Goal: Information Seeking & Learning: Learn about a topic

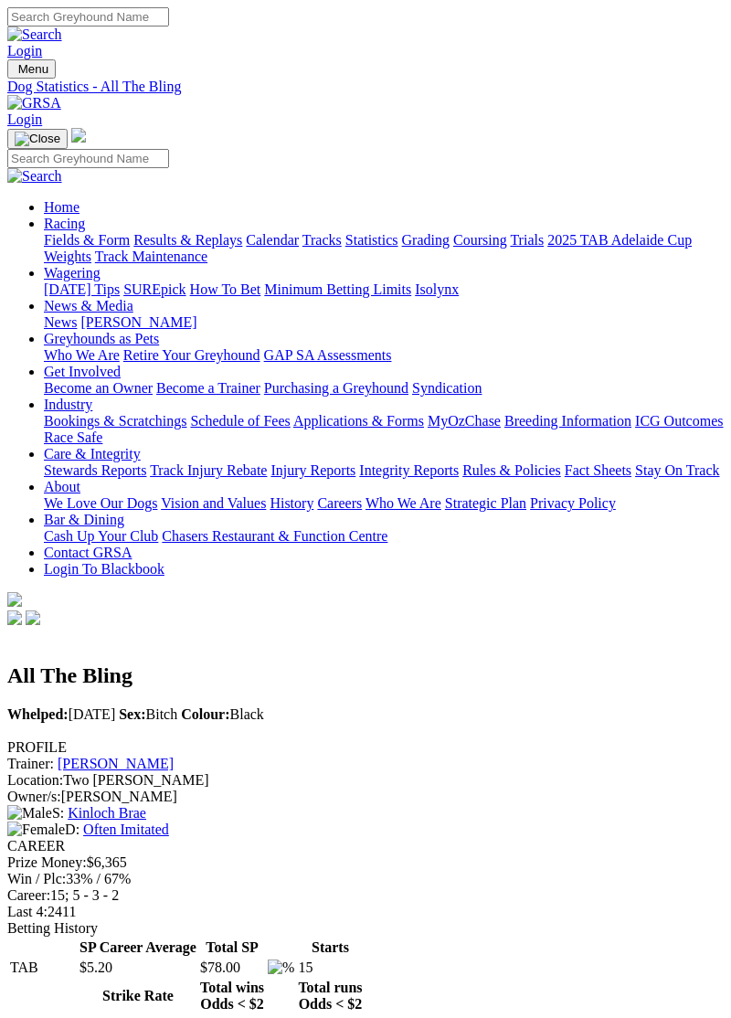
click at [15, 73] on img "Toggle navigation" at bounding box center [15, 73] width 0 height 0
click at [169, 149] on input "Search" at bounding box center [88, 158] width 162 height 19
type input "She's Blissful"
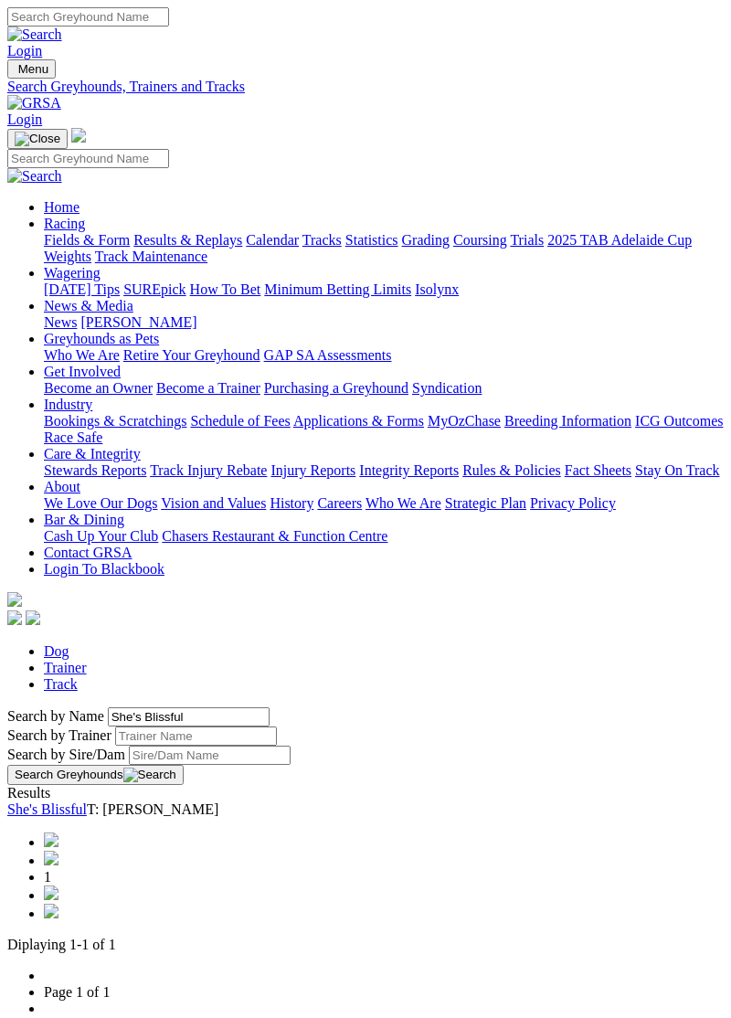
click at [87, 801] on link "She's Blissful" at bounding box center [46, 809] width 79 height 16
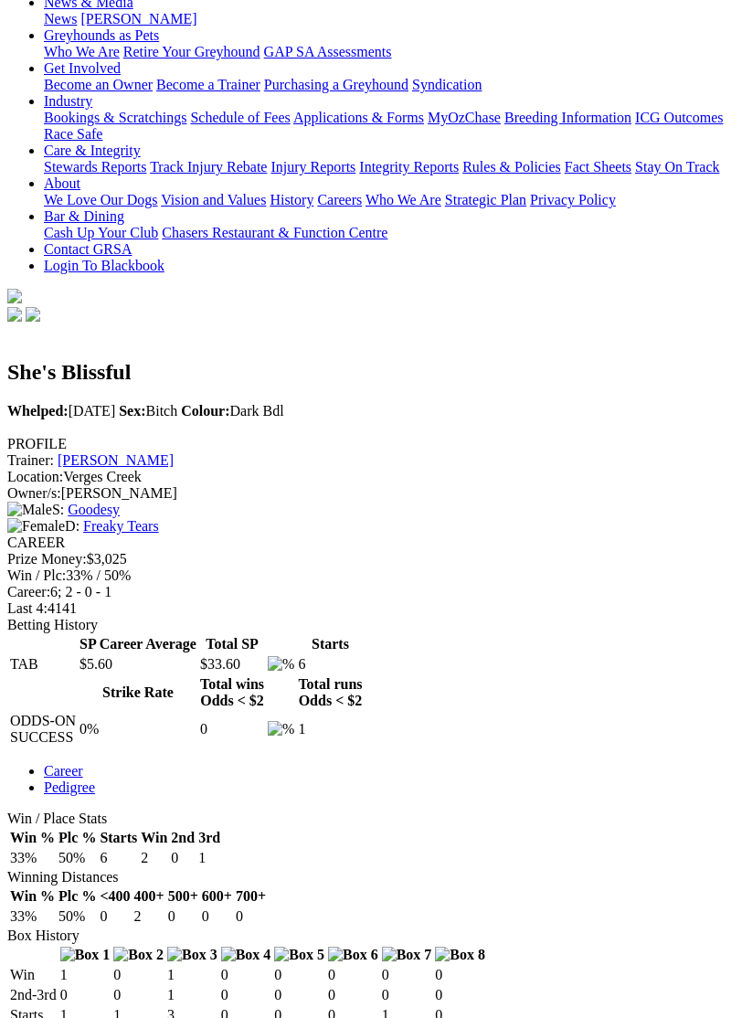
scroll to position [305, 0]
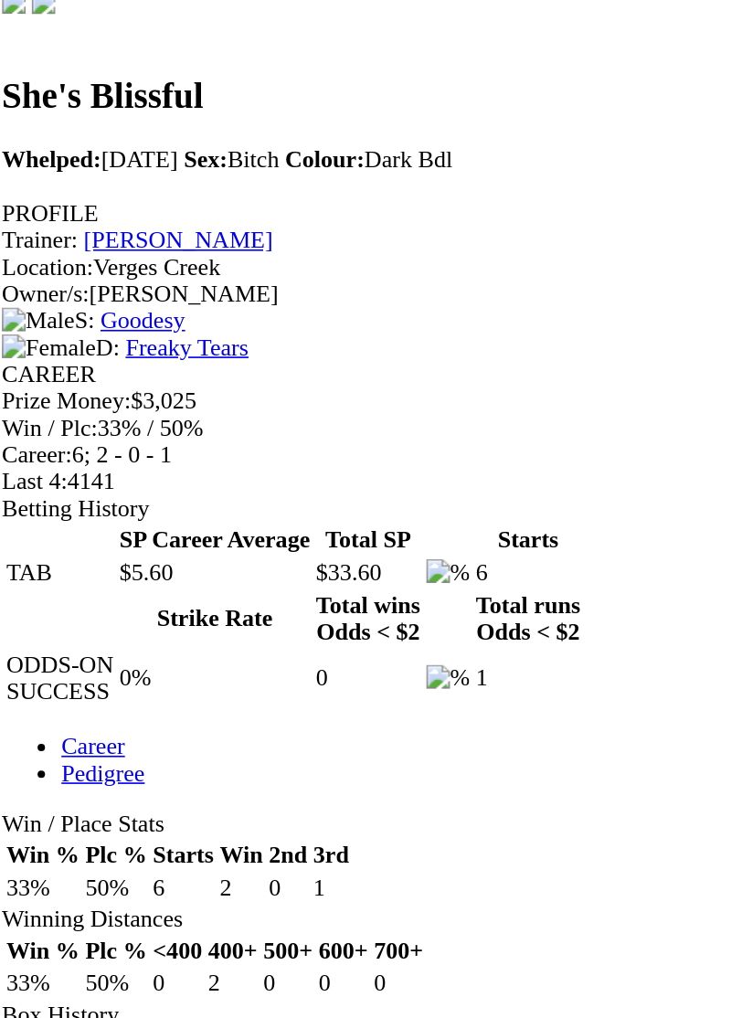
scroll to position [292, 0]
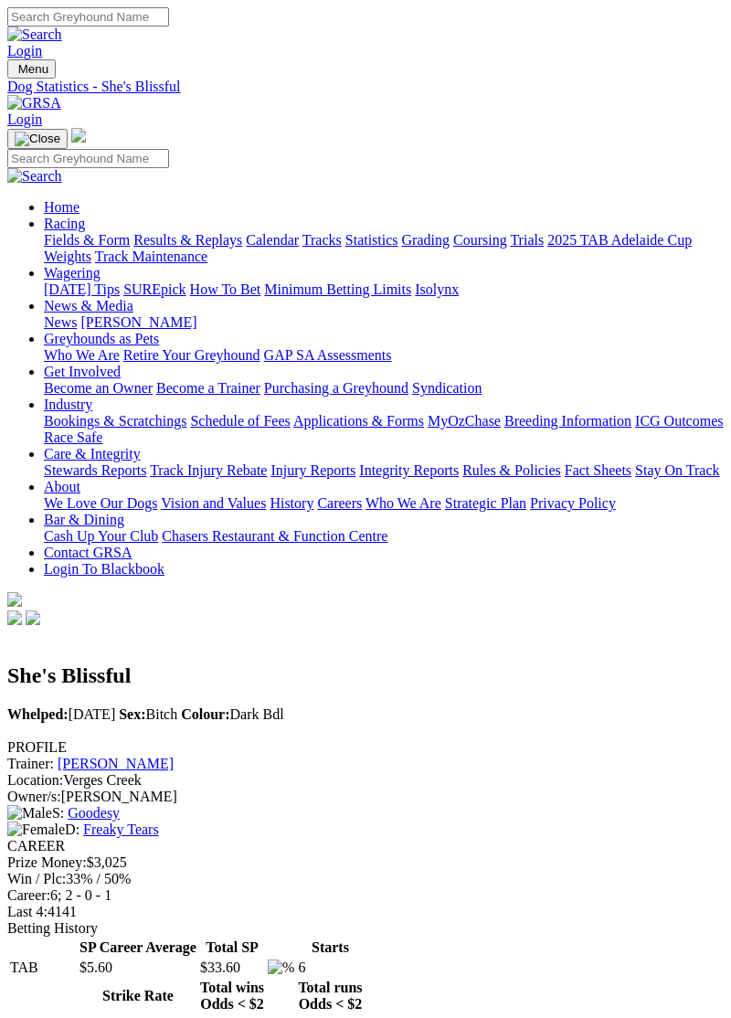
scroll to position [292, 0]
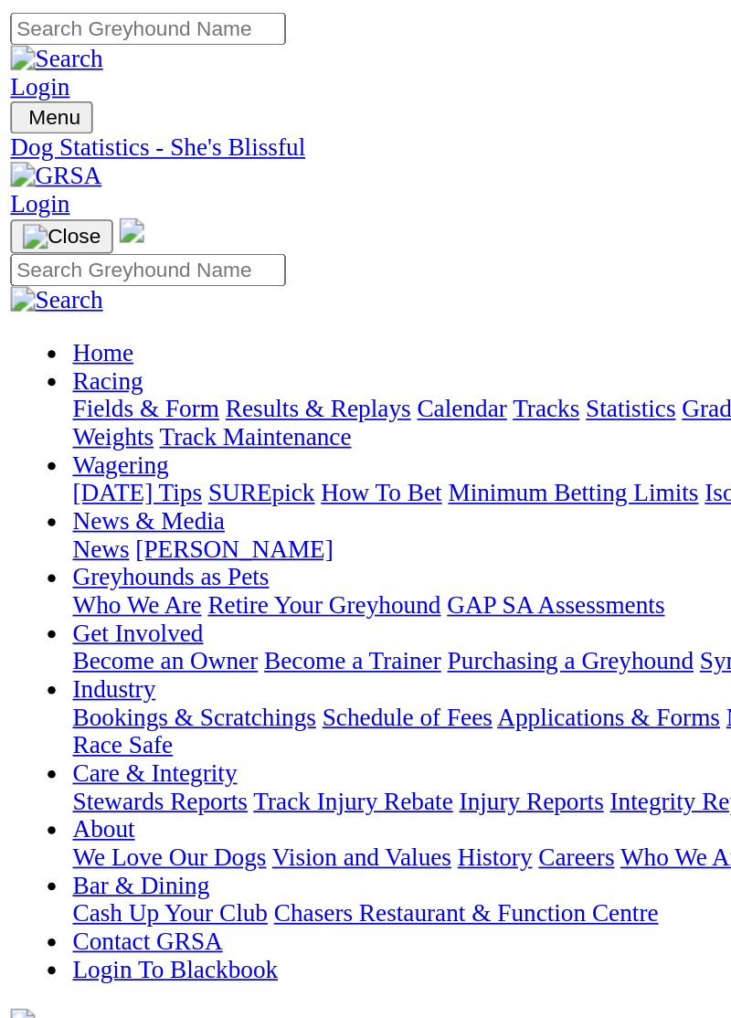
click at [15, 73] on img "Toggle navigation" at bounding box center [15, 73] width 0 height 0
click at [130, 245] on link "Fields & Form" at bounding box center [87, 240] width 86 height 16
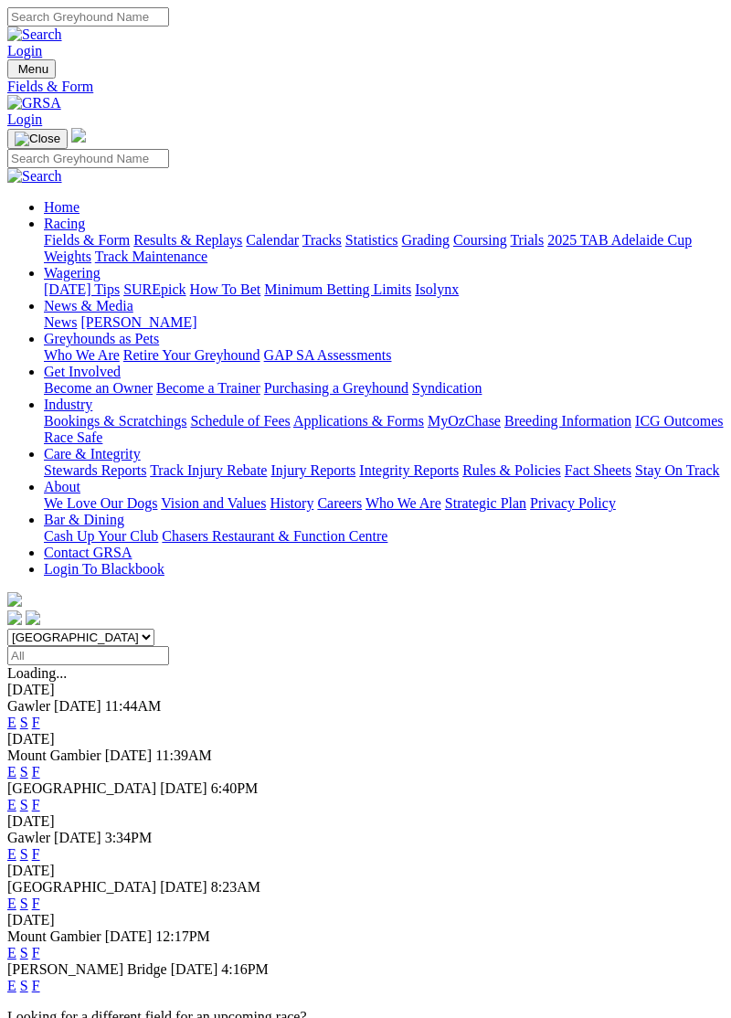
click at [40, 895] on link "F" at bounding box center [36, 903] width 8 height 16
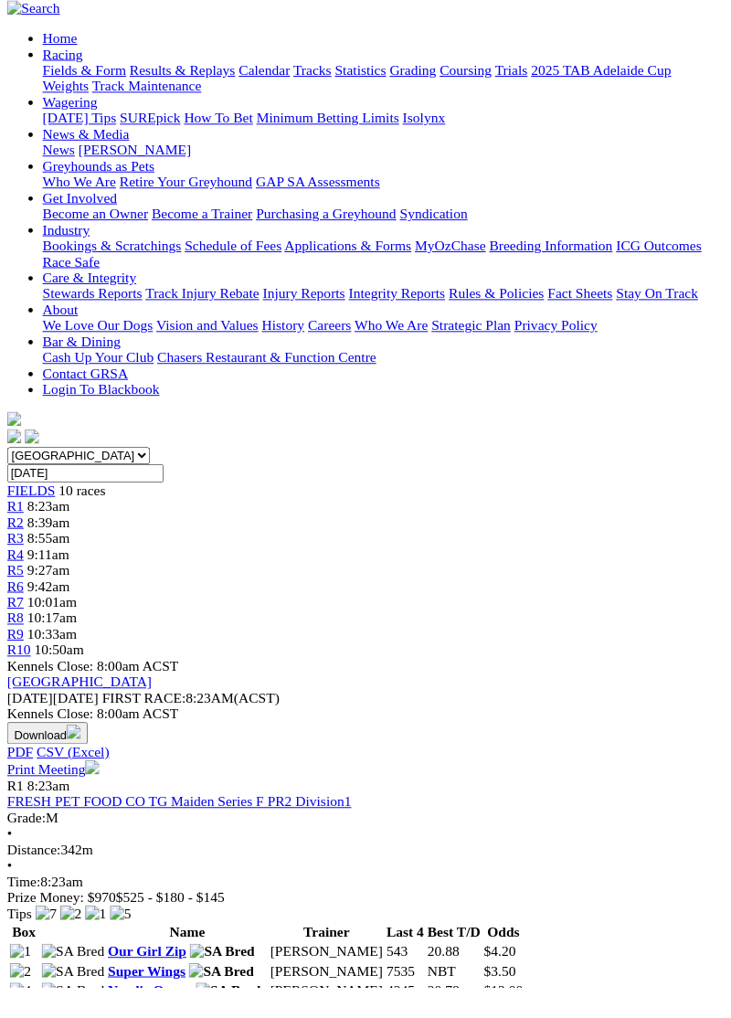
scroll to position [169, 0]
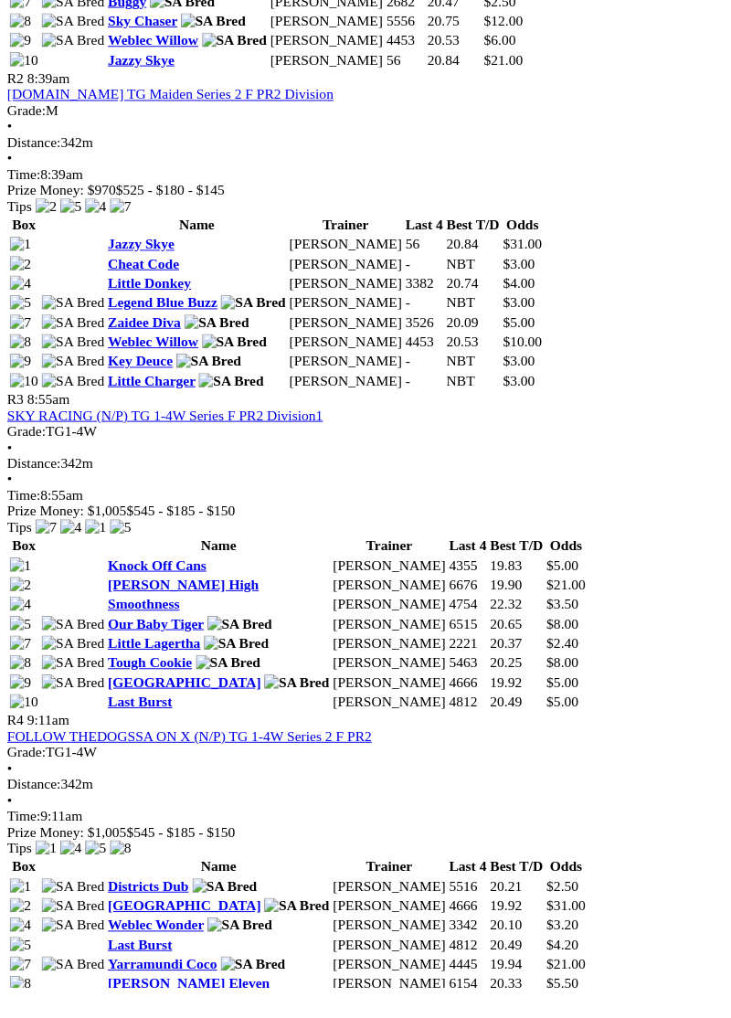
scroll to position [1315, 0]
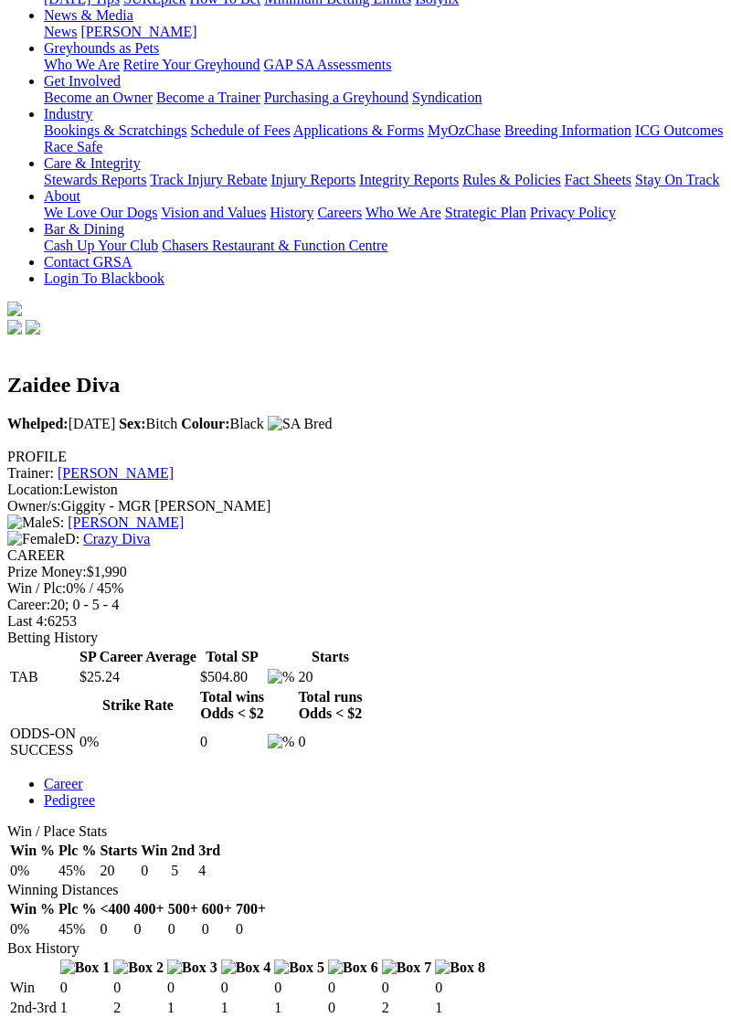
scroll to position [284, 0]
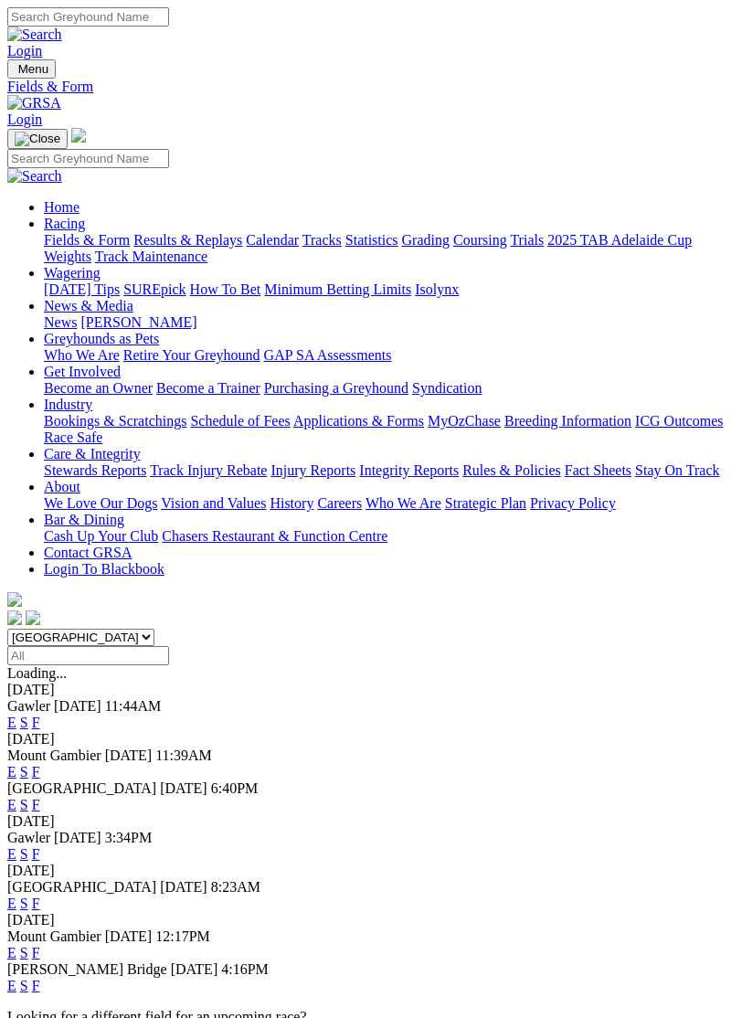
click at [40, 846] on link "F" at bounding box center [36, 854] width 8 height 16
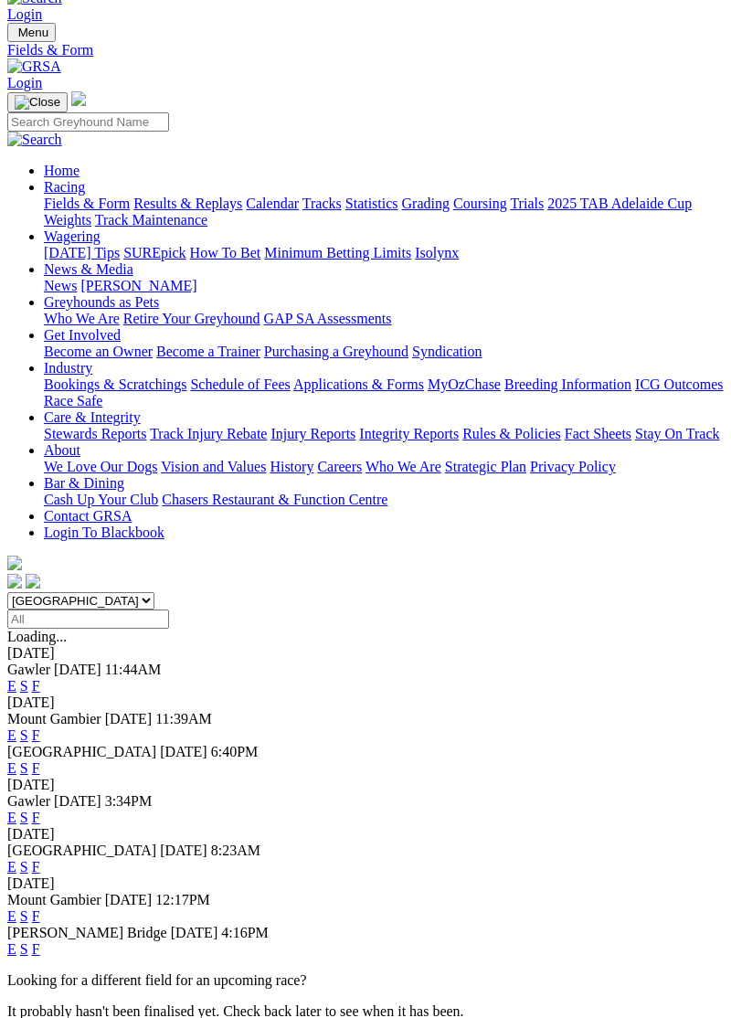
scroll to position [39, 0]
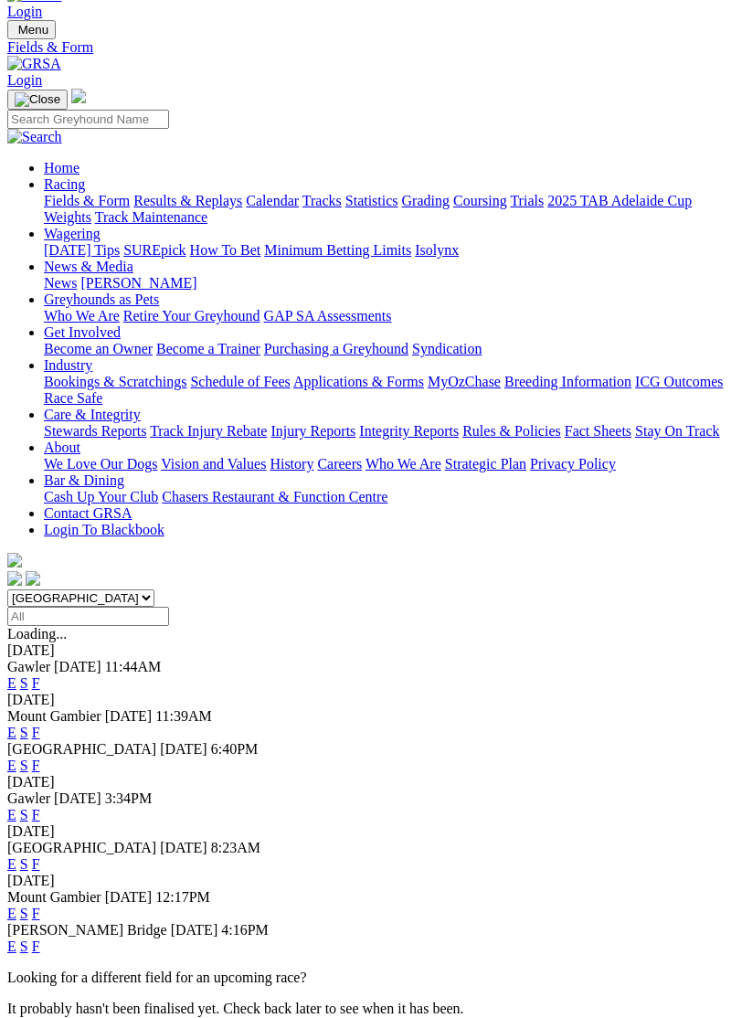
click at [40, 938] on link "F" at bounding box center [36, 946] width 8 height 16
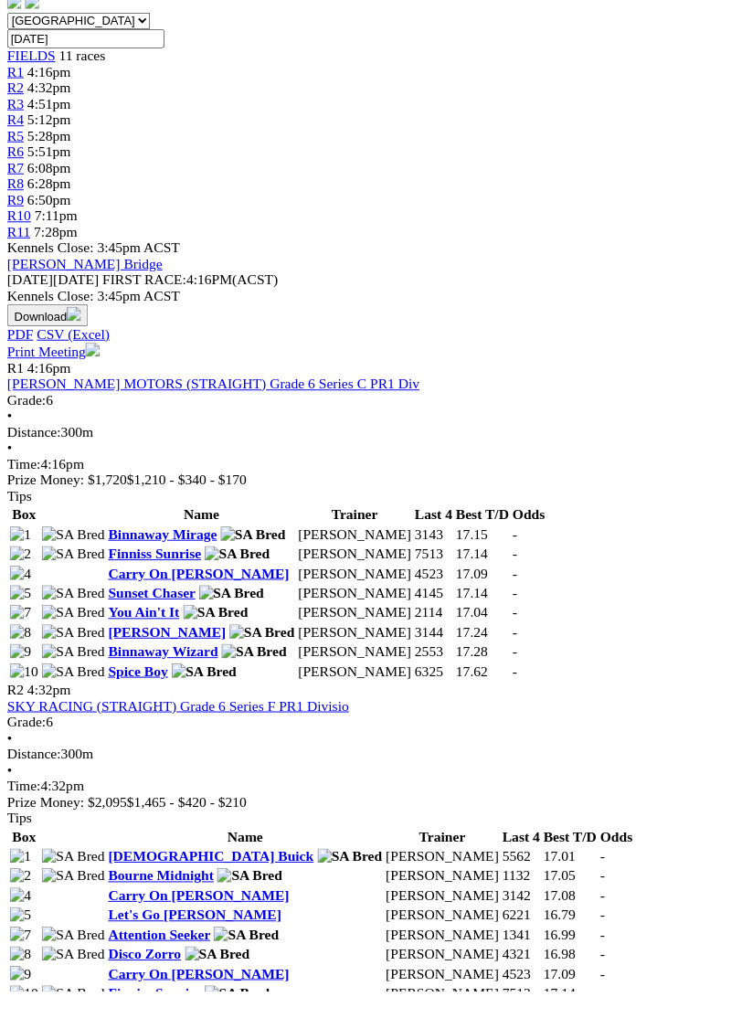
scroll to position [614, 0]
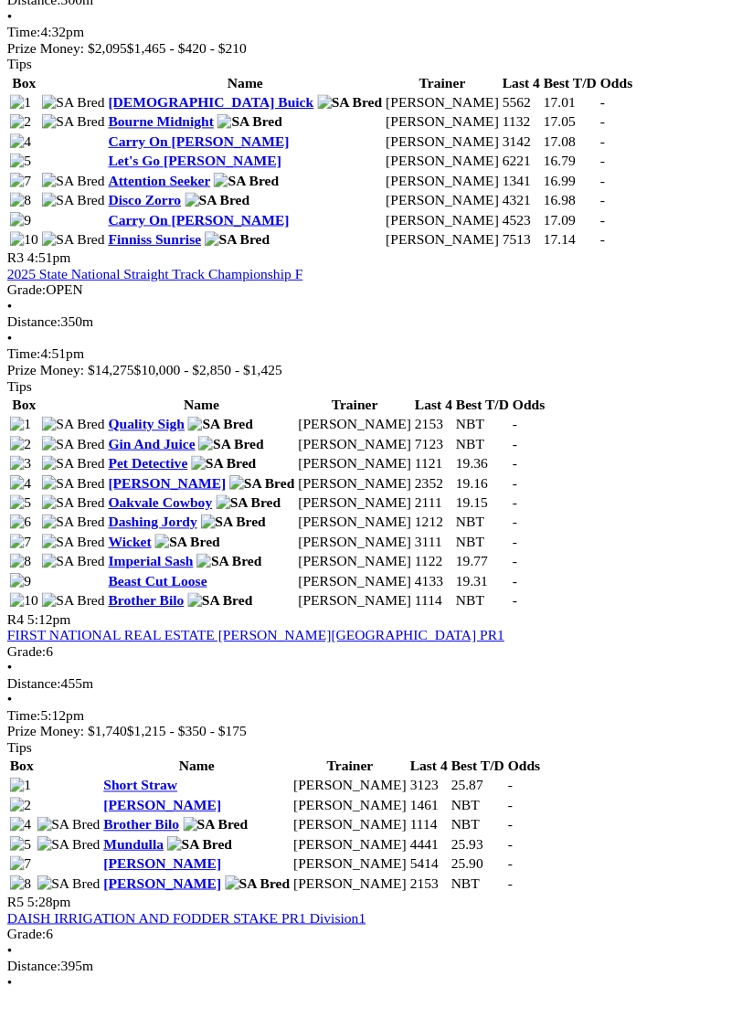
scroll to position [1391, 0]
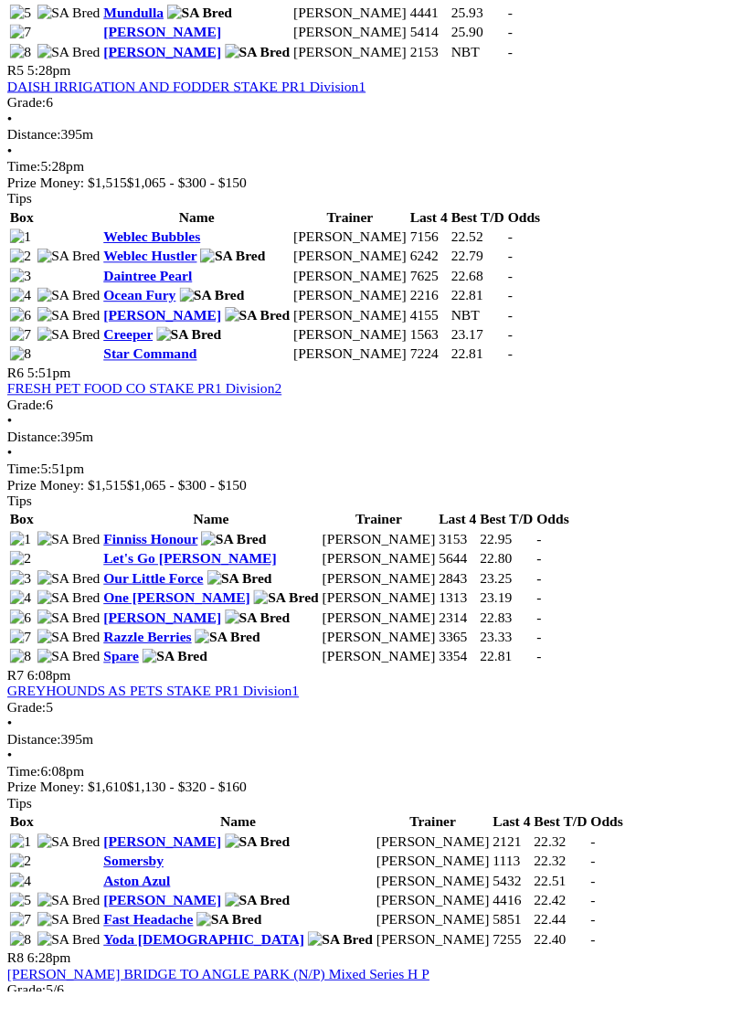
scroll to position [2333, 0]
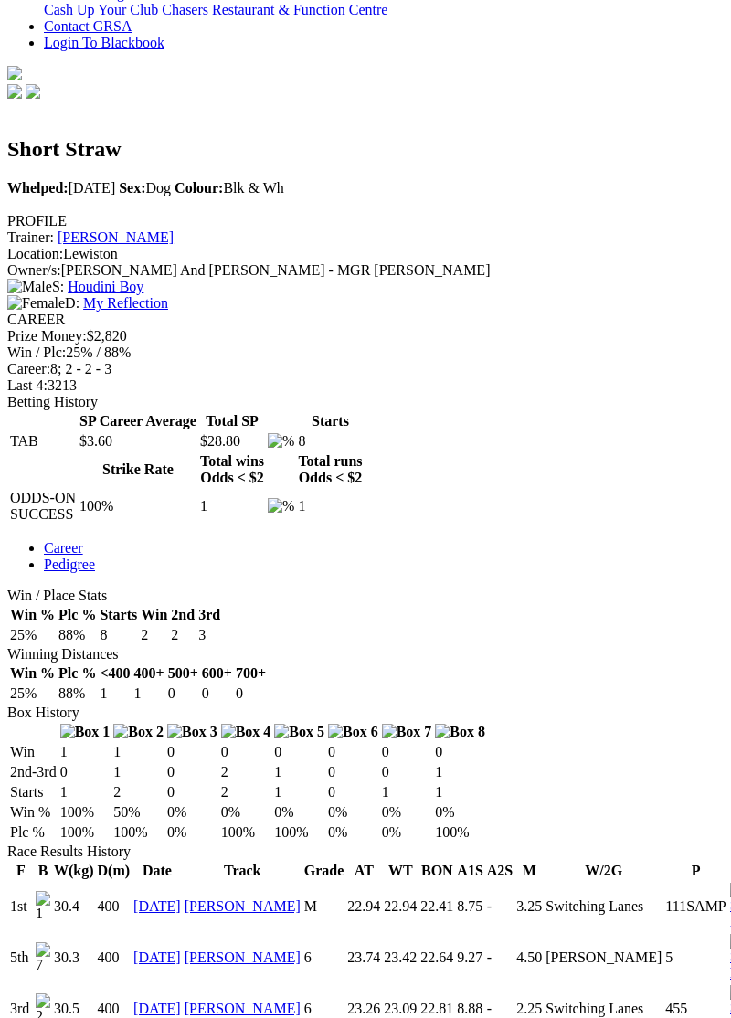
scroll to position [526, 0]
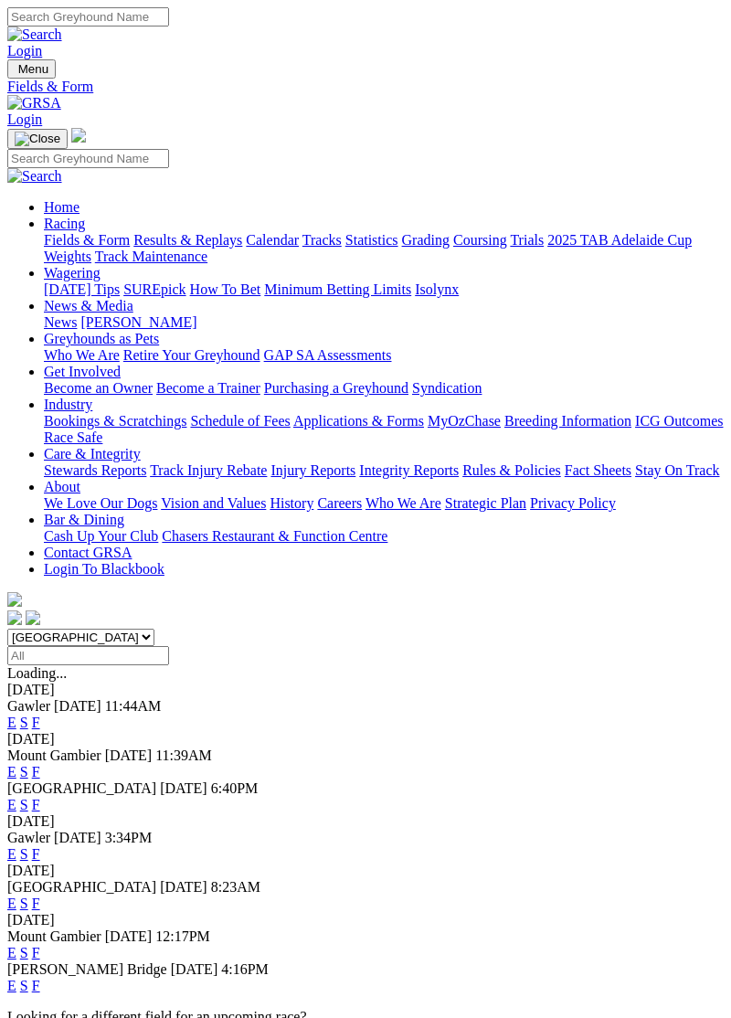
click at [40, 797] on link "F" at bounding box center [36, 805] width 8 height 16
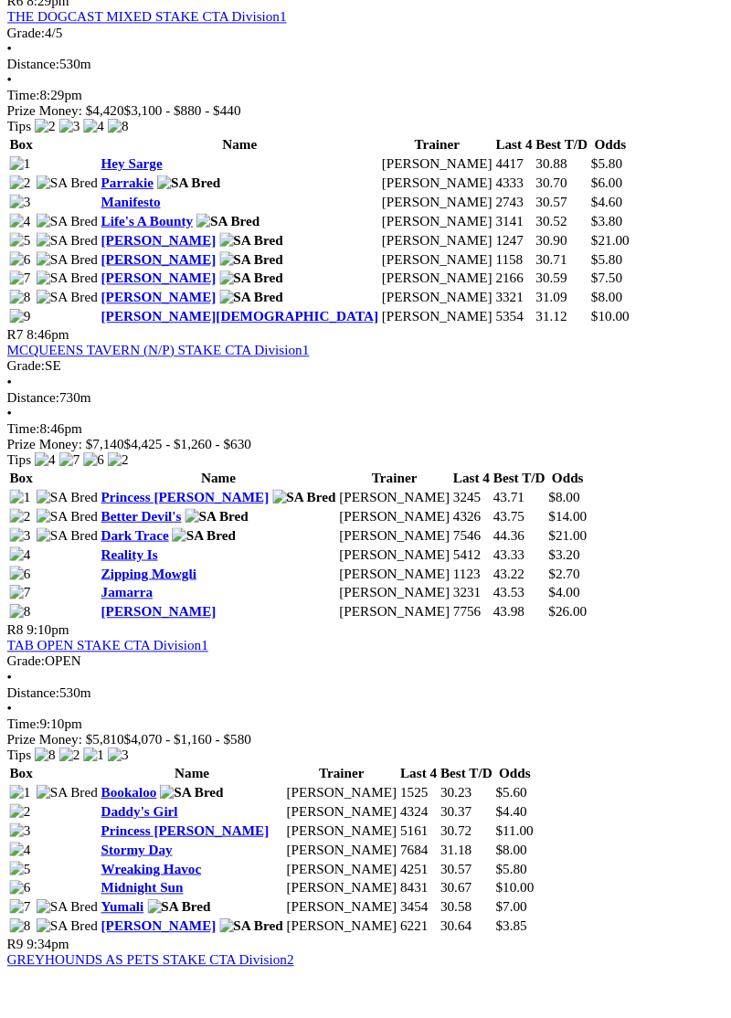
scroll to position [2642, 0]
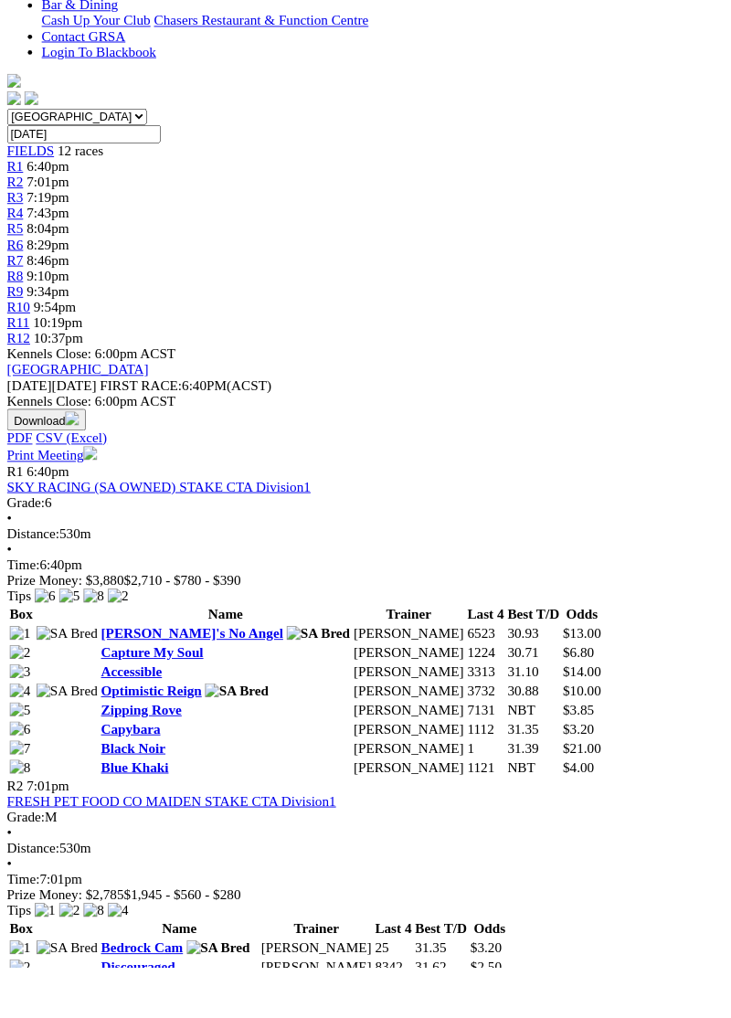
scroll to position [0, 0]
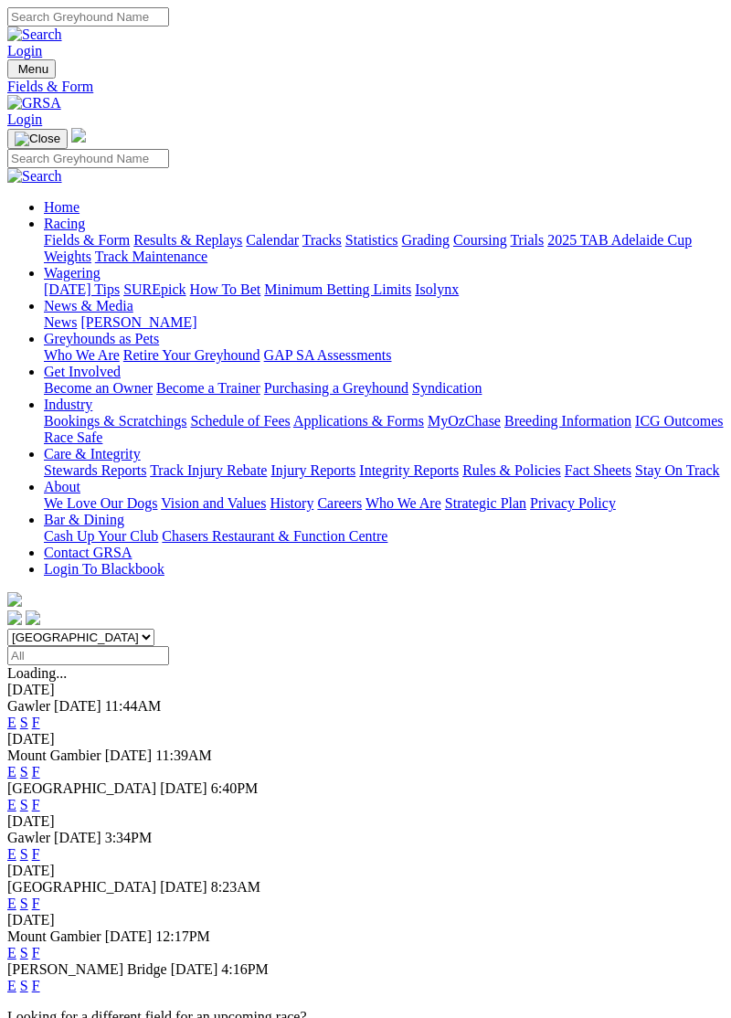
click at [27, 62] on span "Menu" at bounding box center [33, 69] width 30 height 14
click at [79, 199] on link "Home" at bounding box center [62, 207] width 36 height 16
